Goal: Task Accomplishment & Management: Manage account settings

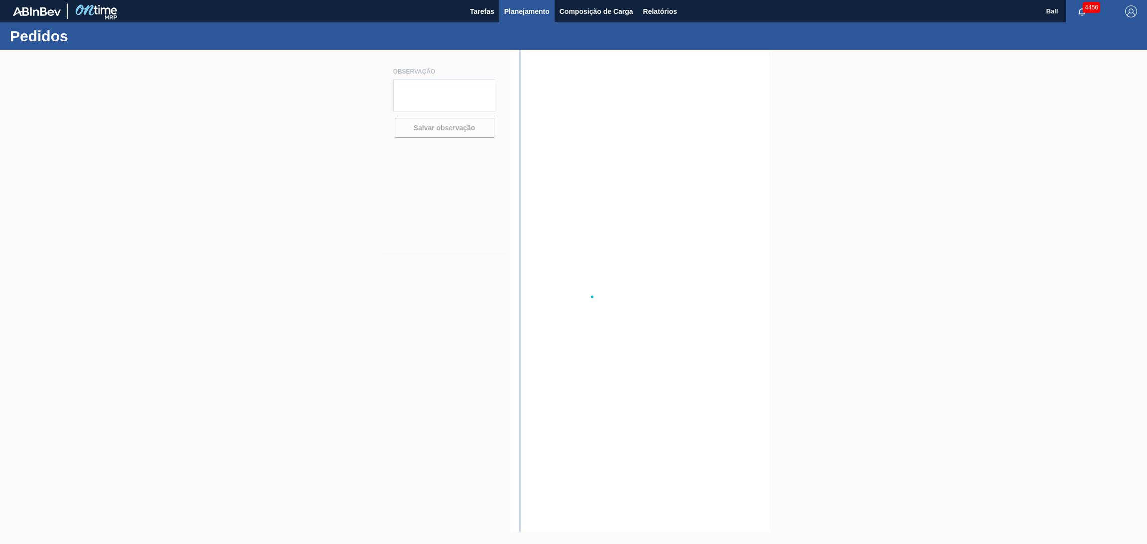
click at [527, 15] on span "Planejamento" at bounding box center [526, 11] width 45 height 12
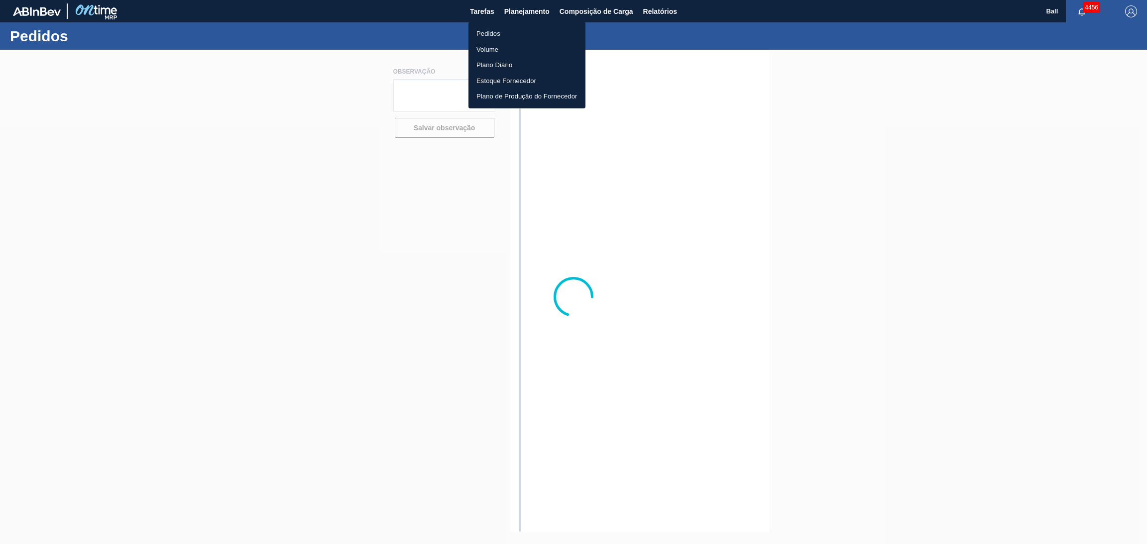
click at [519, 34] on li "Pedidos" at bounding box center [526, 34] width 117 height 16
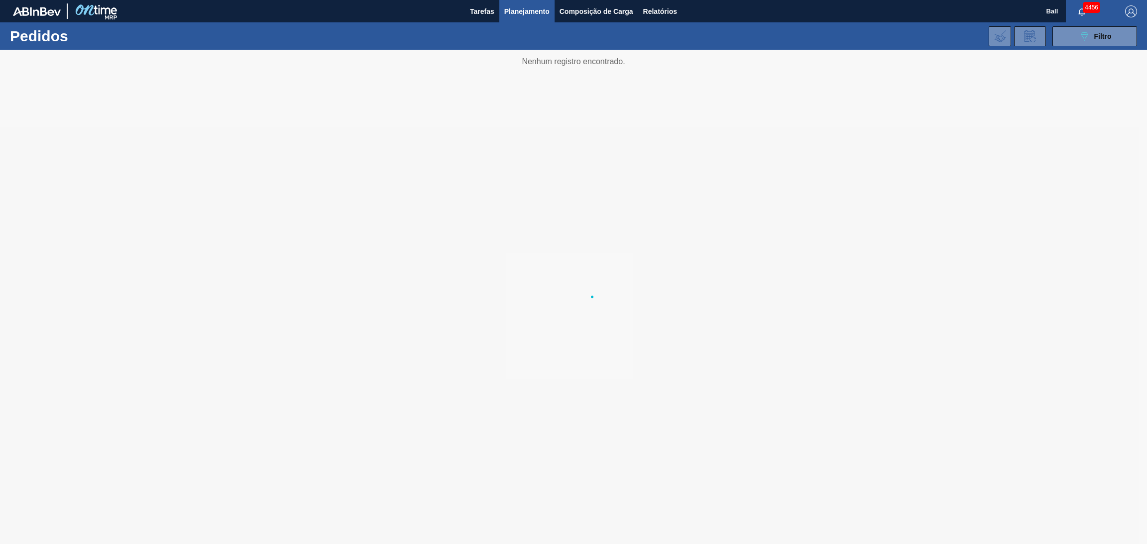
click at [519, 34] on li "Pedidos" at bounding box center [527, 34] width 88 height 9
click at [1082, 38] on icon "089F7B8B-B2A5-4AFE-B5C0-19BA573D28AC" at bounding box center [1084, 36] width 12 height 12
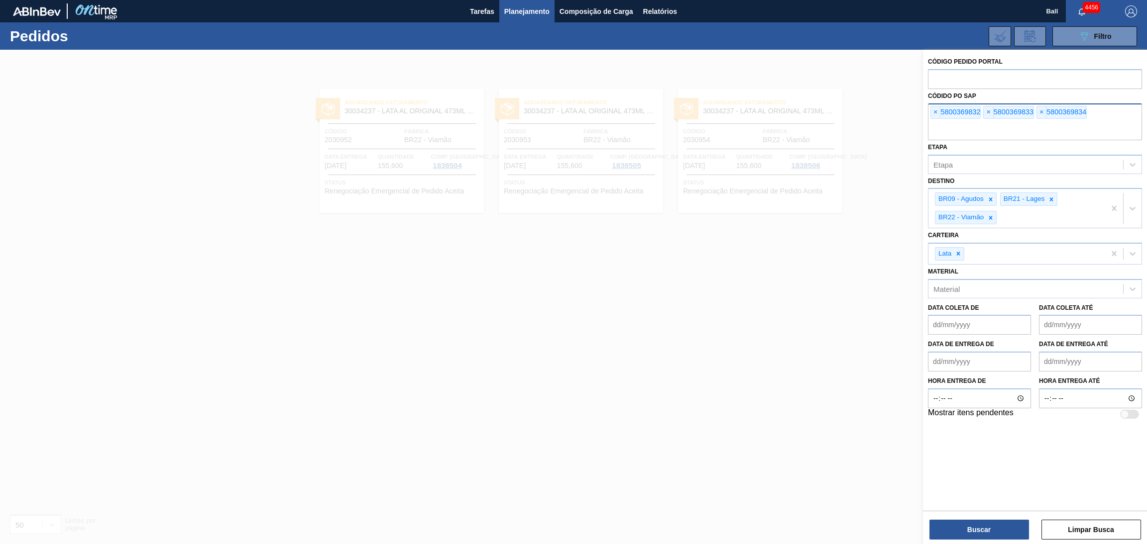
click at [931, 118] on div "× 5800369832" at bounding box center [955, 112] width 50 height 13
click at [931, 114] on span "×" at bounding box center [935, 113] width 9 height 12
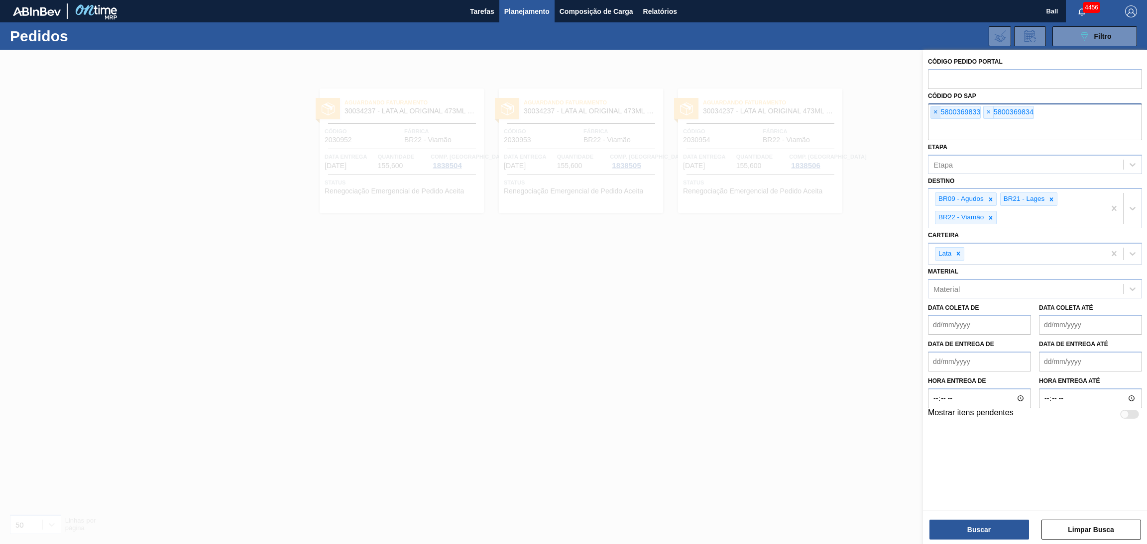
click at [938, 111] on span "×" at bounding box center [935, 113] width 9 height 12
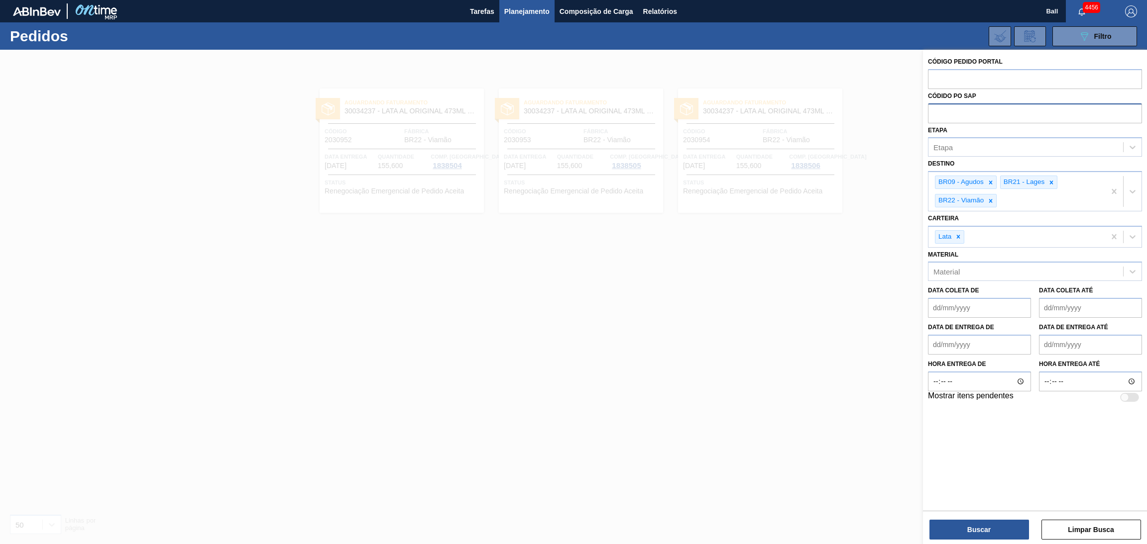
paste input "text"
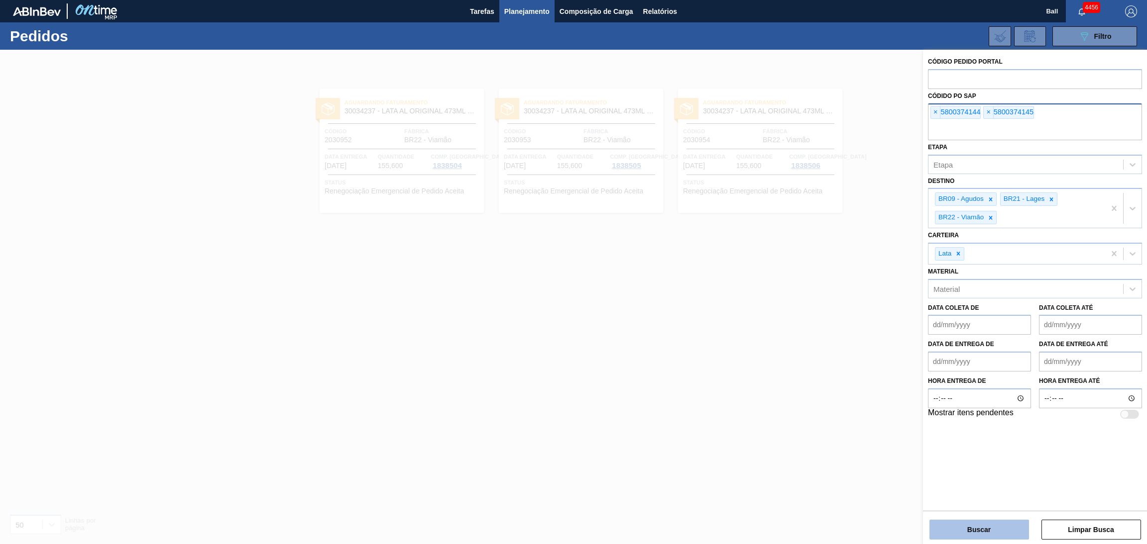
click at [972, 523] on button "Buscar" at bounding box center [979, 530] width 100 height 20
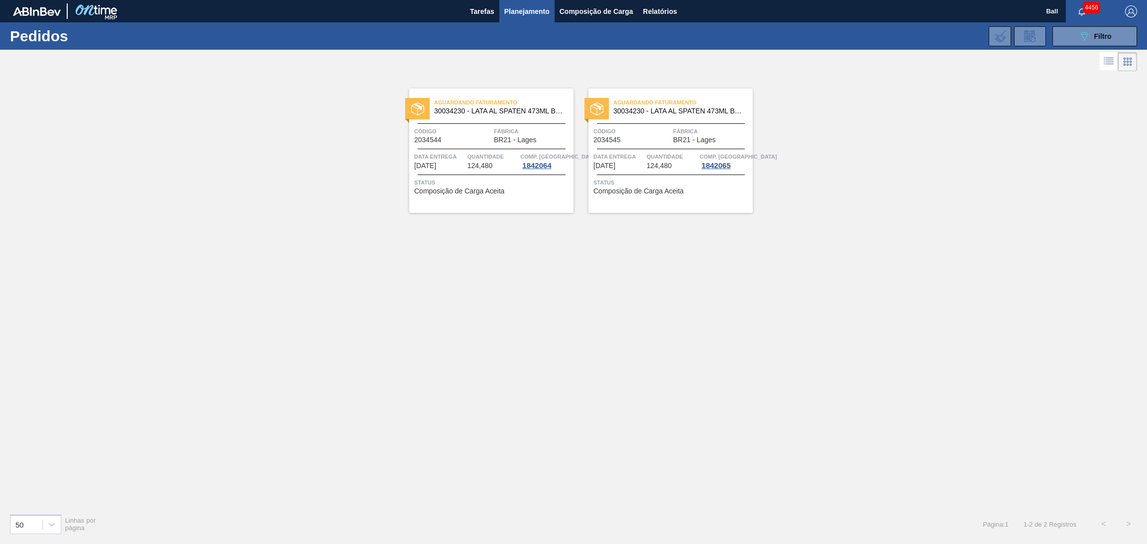
click at [507, 155] on span "Quantidade" at bounding box center [492, 157] width 51 height 10
click at [468, 149] on div at bounding box center [492, 149] width 148 height 0
click at [500, 178] on span "Status" at bounding box center [492, 183] width 157 height 10
click at [643, 165] on div "Data entrega 25/09/2025" at bounding box center [618, 161] width 51 height 18
click at [531, 9] on span "Planejamento" at bounding box center [526, 11] width 45 height 12
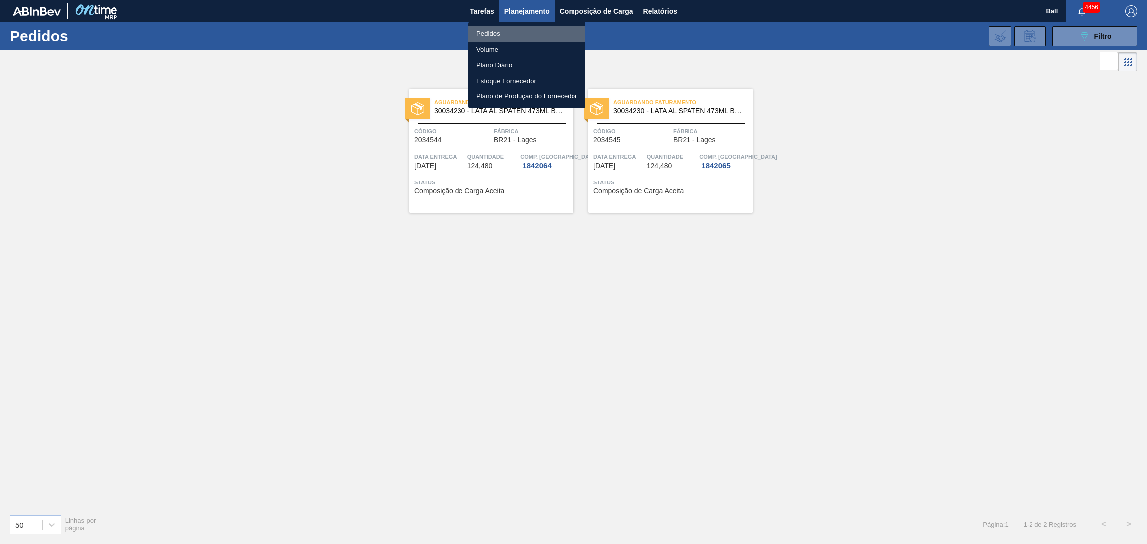
click at [495, 33] on li "Pedidos" at bounding box center [526, 34] width 117 height 16
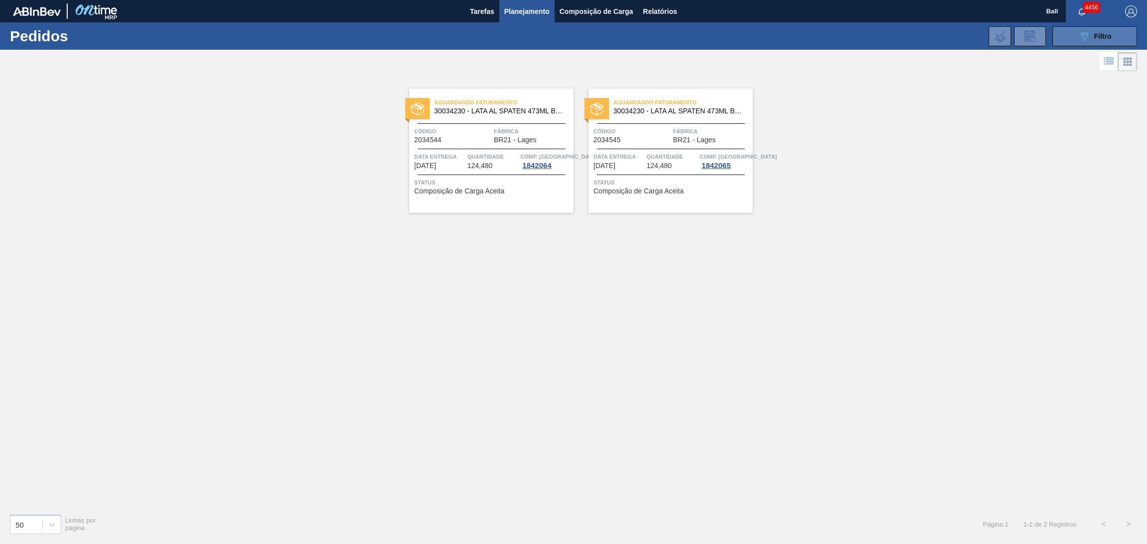
click at [1070, 37] on button "089F7B8B-B2A5-4AFE-B5C0-19BA573D28AC Filtro" at bounding box center [1094, 36] width 85 height 20
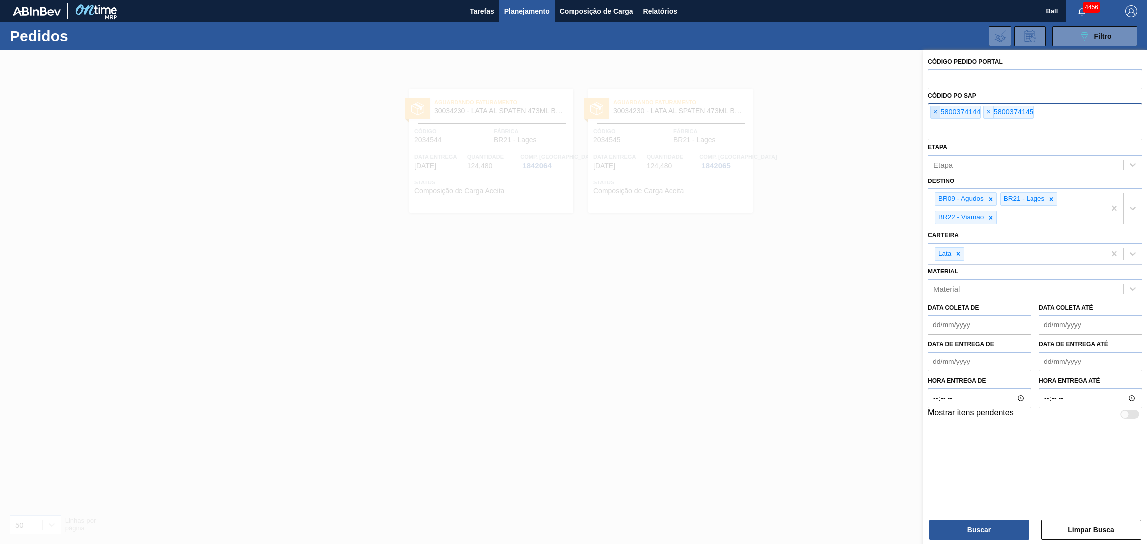
click at [931, 111] on span "×" at bounding box center [935, 113] width 9 height 12
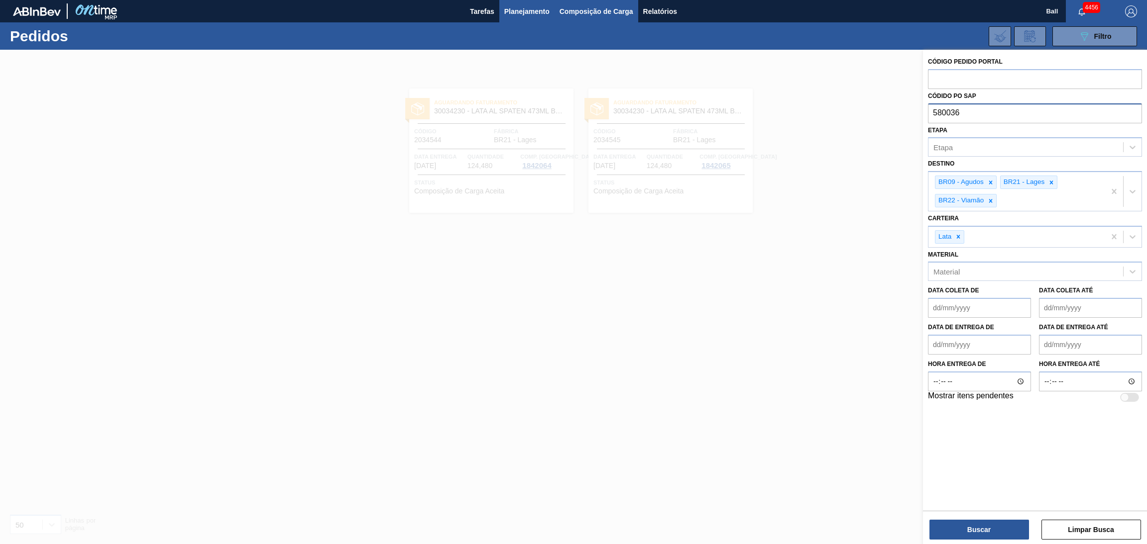
type input "580036"
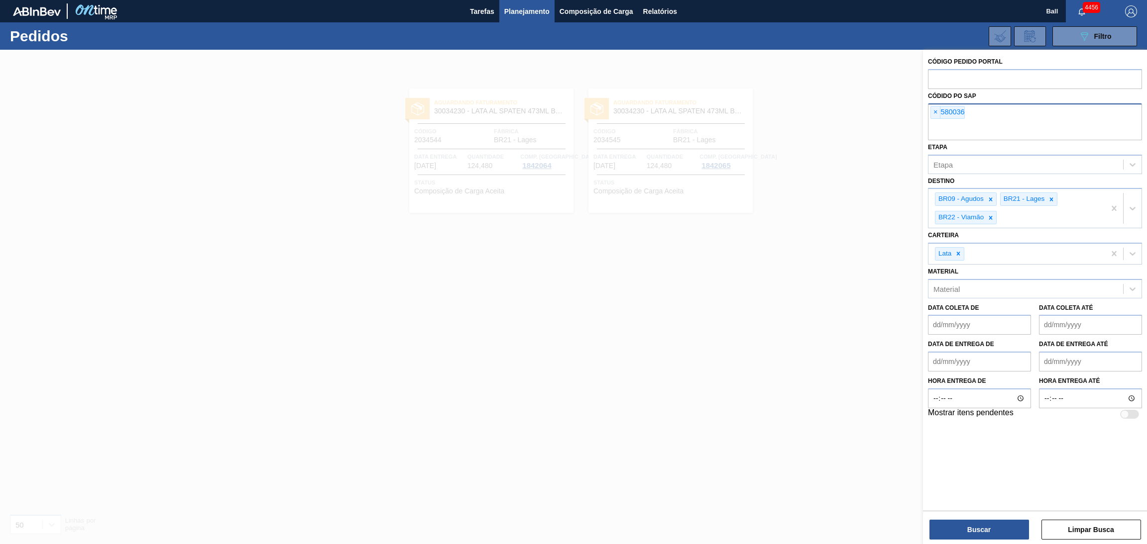
click at [964, 116] on div "× 580036" at bounding box center [947, 112] width 34 height 13
click at [939, 113] on span "×" at bounding box center [935, 113] width 9 height 12
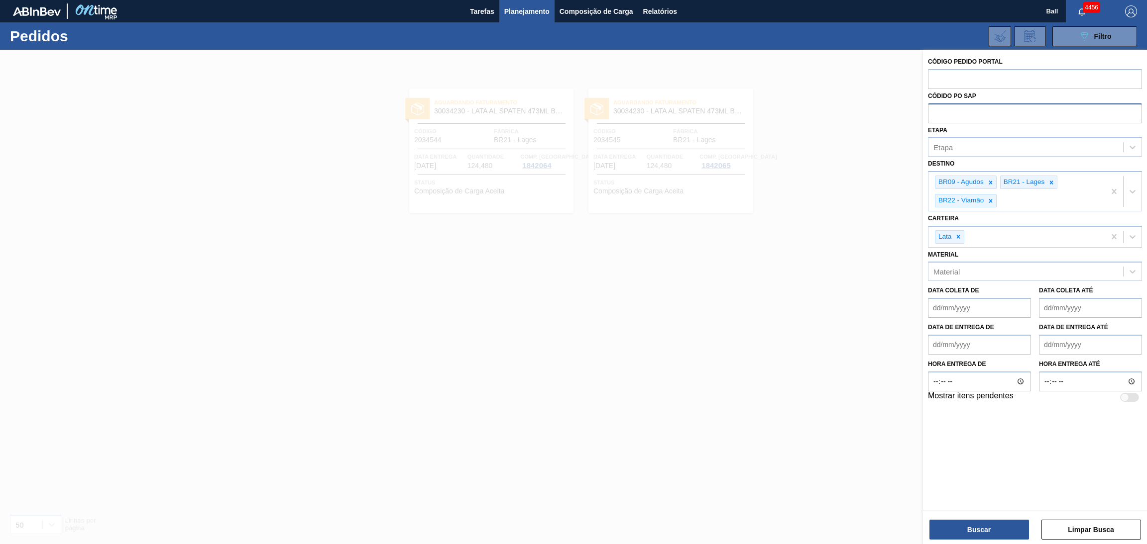
paste input "5800368321"
type input "5800368321"
click at [991, 525] on button "Buscar" at bounding box center [979, 530] width 100 height 20
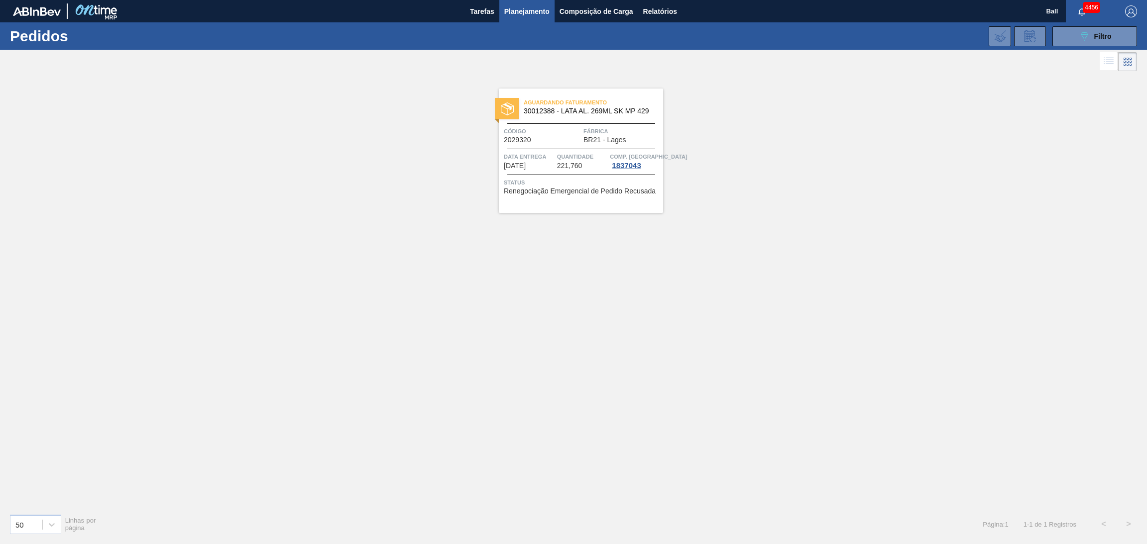
click at [556, 173] on div "Aguardando Faturamento 30012388 - LATA AL. 269ML SK MP 429 Código 2029320 Fábri…" at bounding box center [581, 151] width 164 height 124
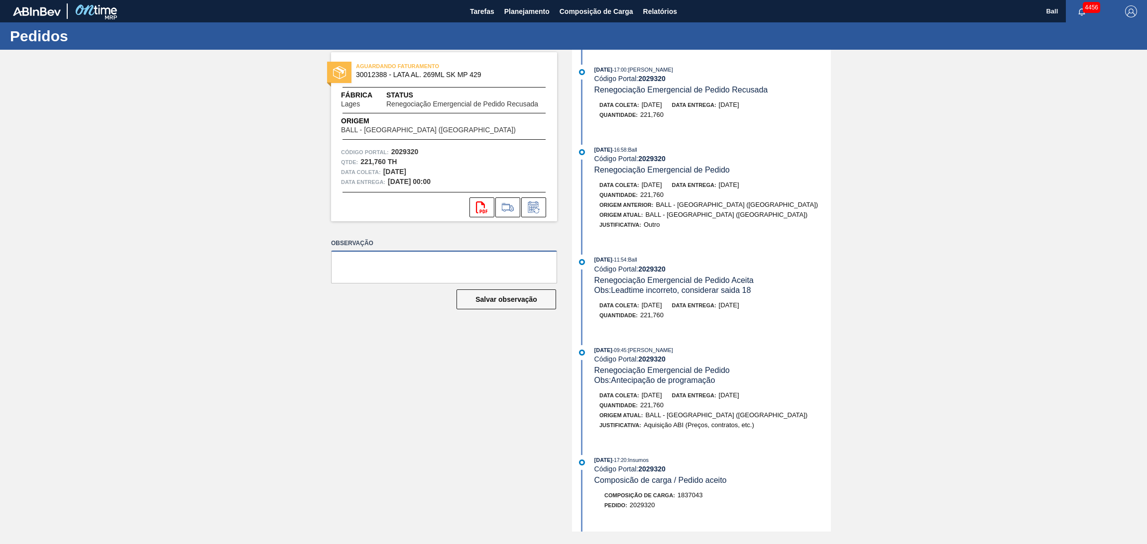
click at [479, 265] on textarea at bounding box center [444, 267] width 226 height 33
type textarea "AG 3R"
click at [516, 305] on button "Salvar observação" at bounding box center [506, 300] width 100 height 20
click at [530, 18] on button "Planejamento" at bounding box center [526, 11] width 55 height 22
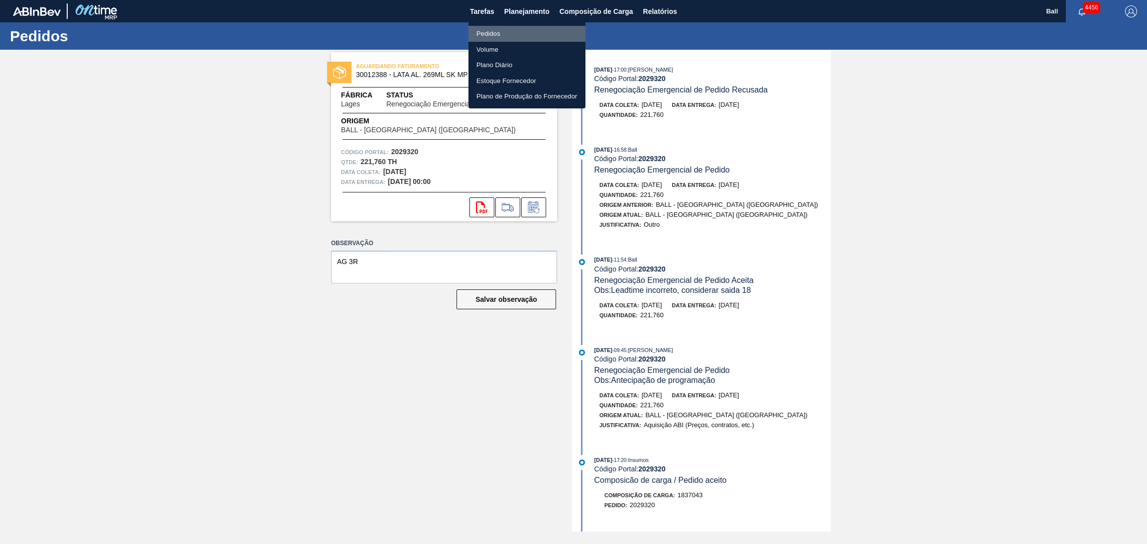
click at [510, 34] on li "Pedidos" at bounding box center [526, 34] width 117 height 16
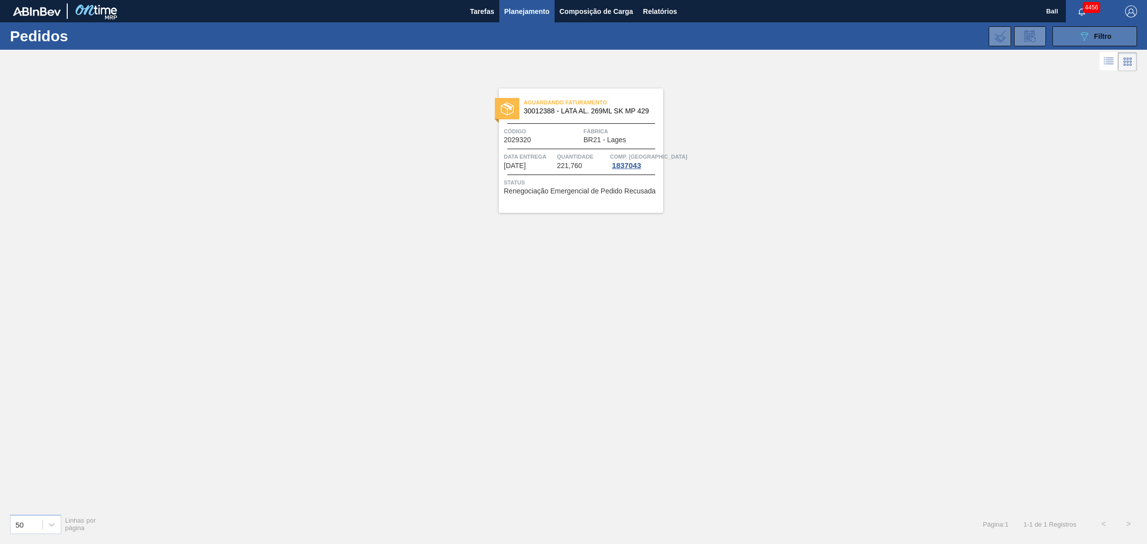
click at [1080, 39] on icon "089F7B8B-B2A5-4AFE-B5C0-19BA573D28AC" at bounding box center [1084, 36] width 12 height 12
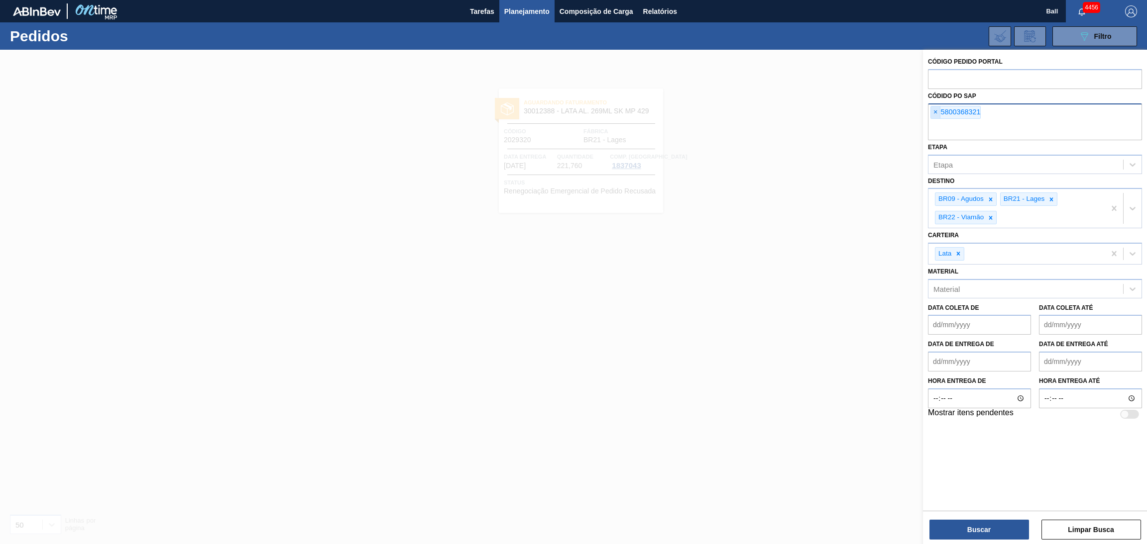
click at [933, 113] on span "×" at bounding box center [935, 113] width 9 height 12
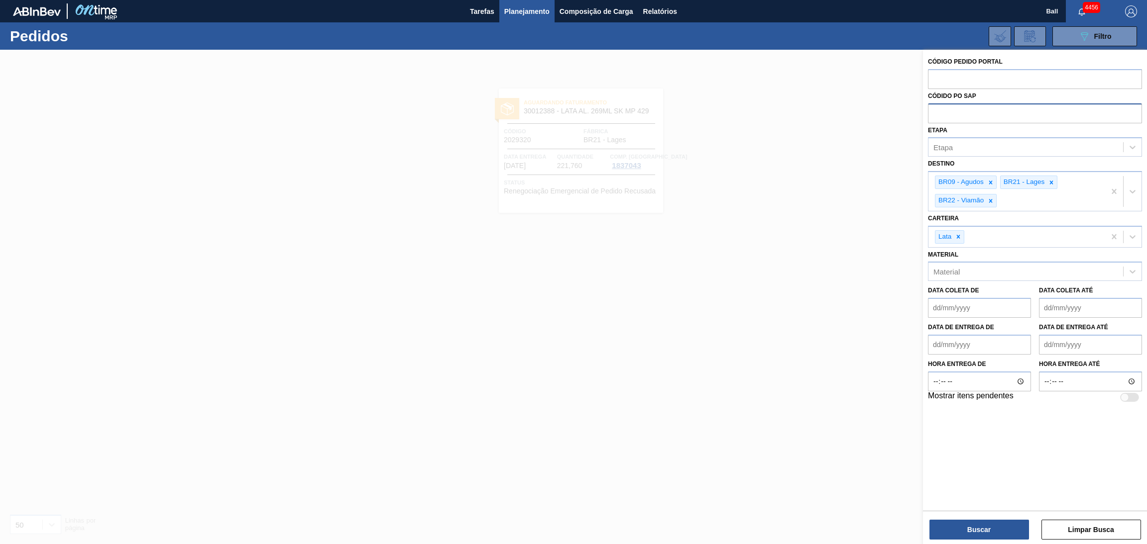
paste input "text"
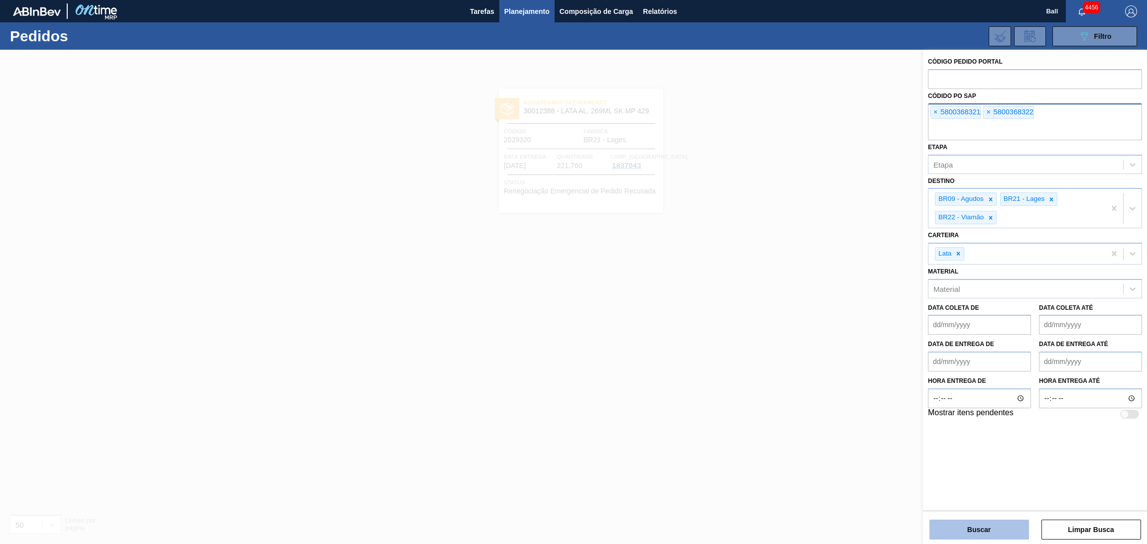
click at [996, 536] on button "Buscar" at bounding box center [979, 530] width 100 height 20
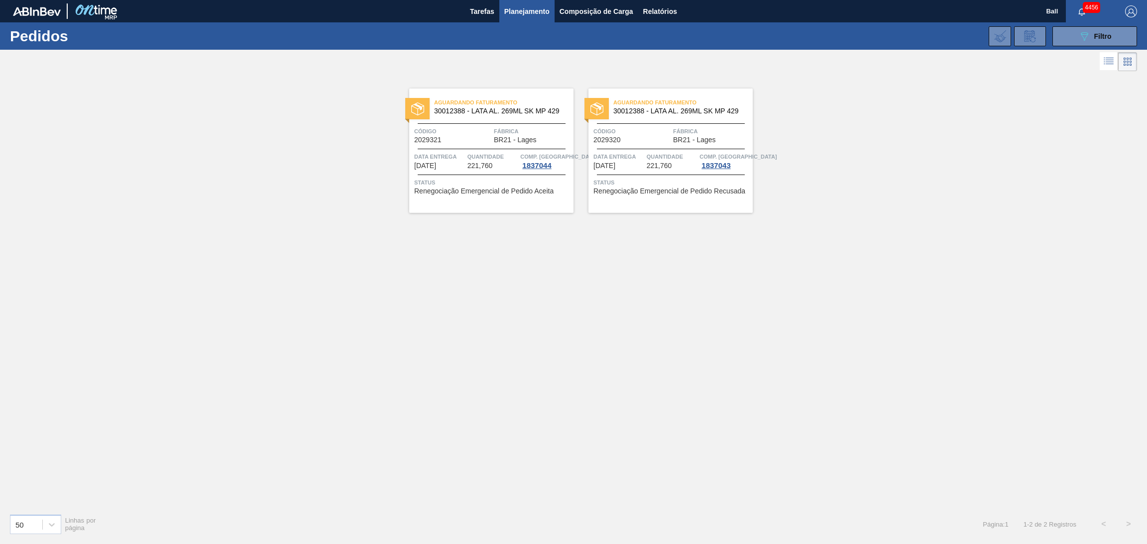
click at [527, 149] on div at bounding box center [492, 149] width 148 height 0
click at [649, 149] on div at bounding box center [671, 149] width 148 height 0
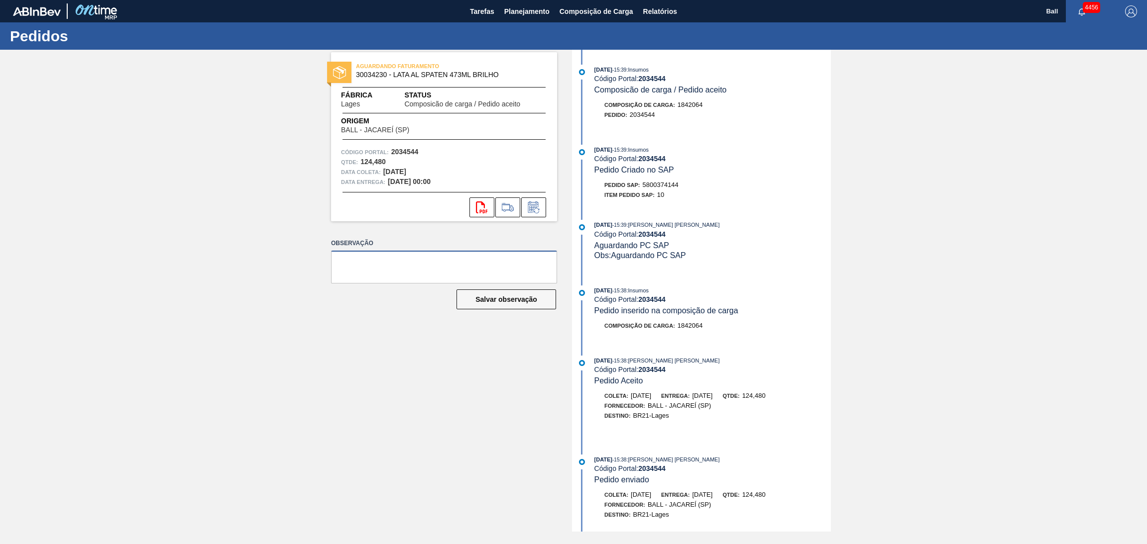
click at [513, 266] on textarea at bounding box center [444, 267] width 226 height 33
type textarea "AG CAÇAPAVA"
click at [493, 308] on button "Salvar observação" at bounding box center [506, 300] width 100 height 20
click at [423, 265] on textarea at bounding box center [444, 267] width 226 height 33
type textarea "AG CAÇAPAVA"
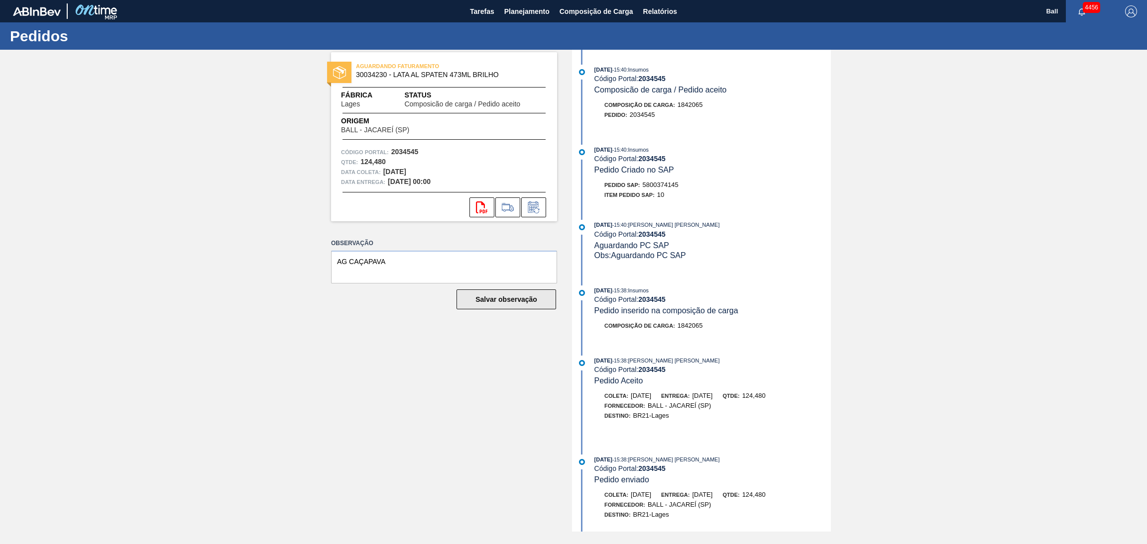
click at [500, 308] on button "Salvar observação" at bounding box center [506, 300] width 100 height 20
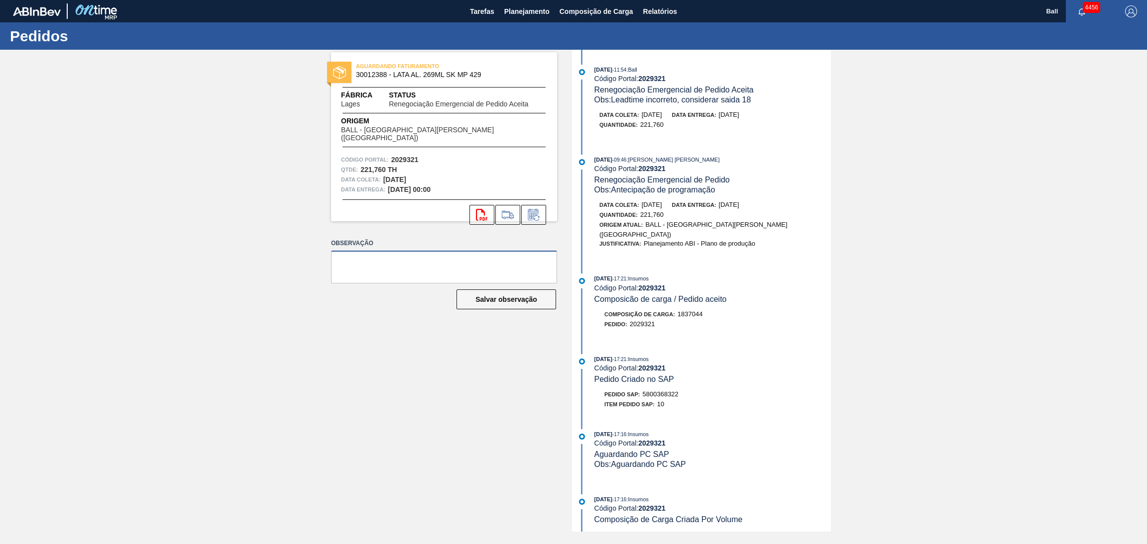
click at [422, 269] on textarea at bounding box center [444, 267] width 226 height 33
click at [426, 256] on textarea at bounding box center [444, 267] width 226 height 33
type textarea "AG 3R"
click at [513, 296] on button "Salvar observação" at bounding box center [506, 300] width 100 height 20
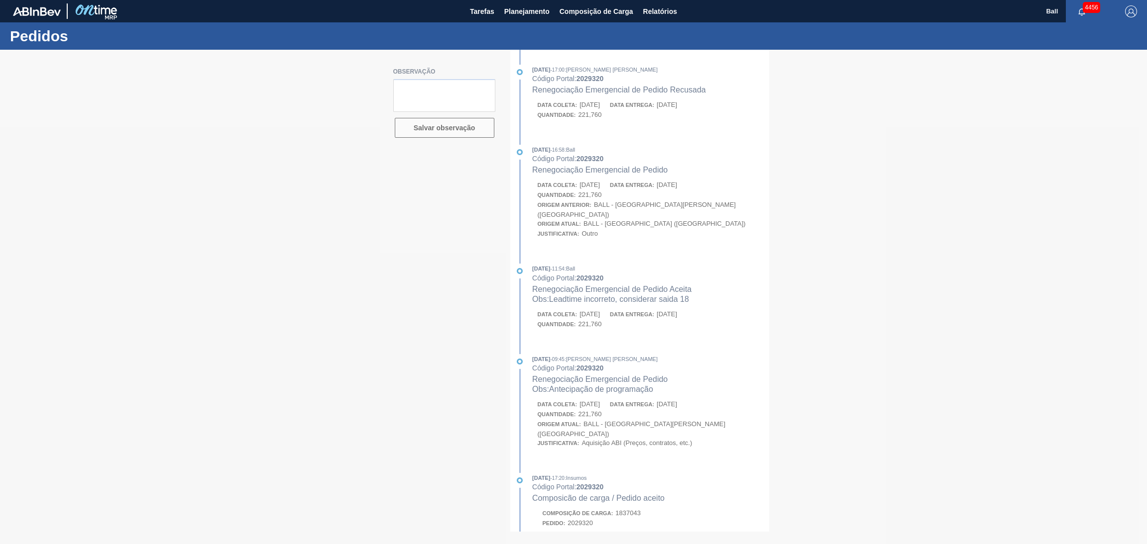
type textarea "AG 3R"
